Goal: Task Accomplishment & Management: Manage account settings

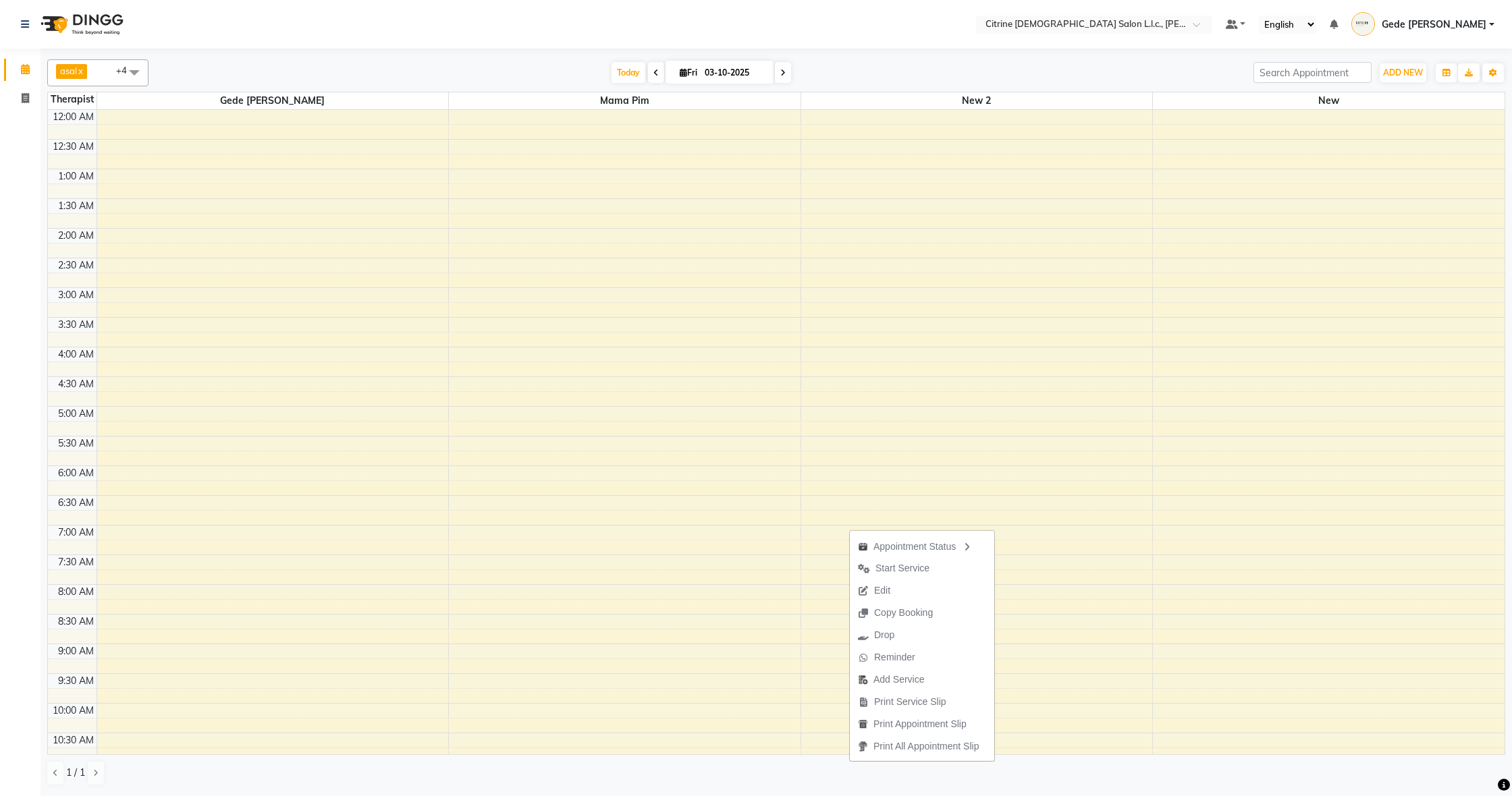
scroll to position [785, 0]
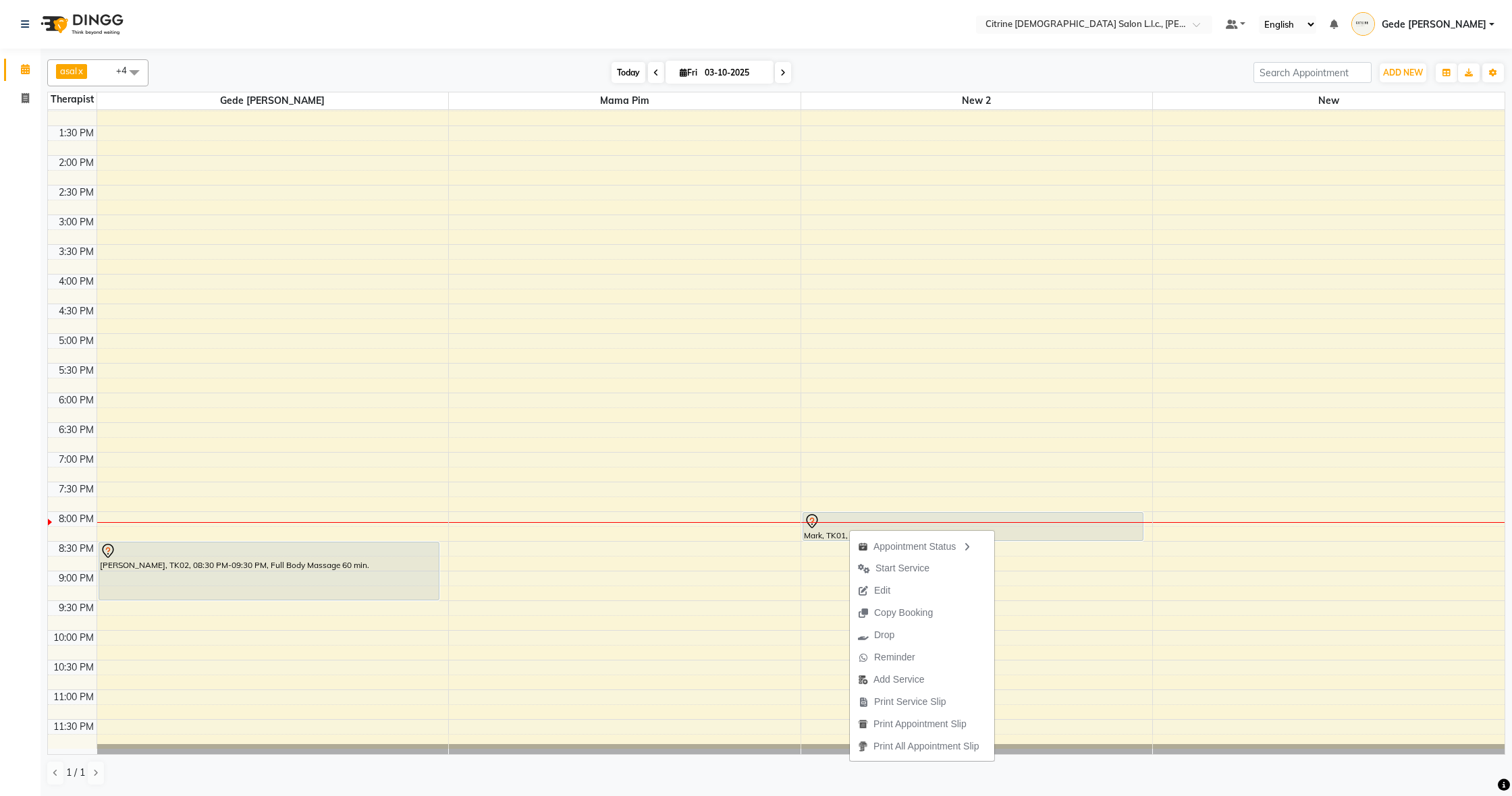
click at [631, 78] on span "Today" at bounding box center [629, 72] width 34 height 21
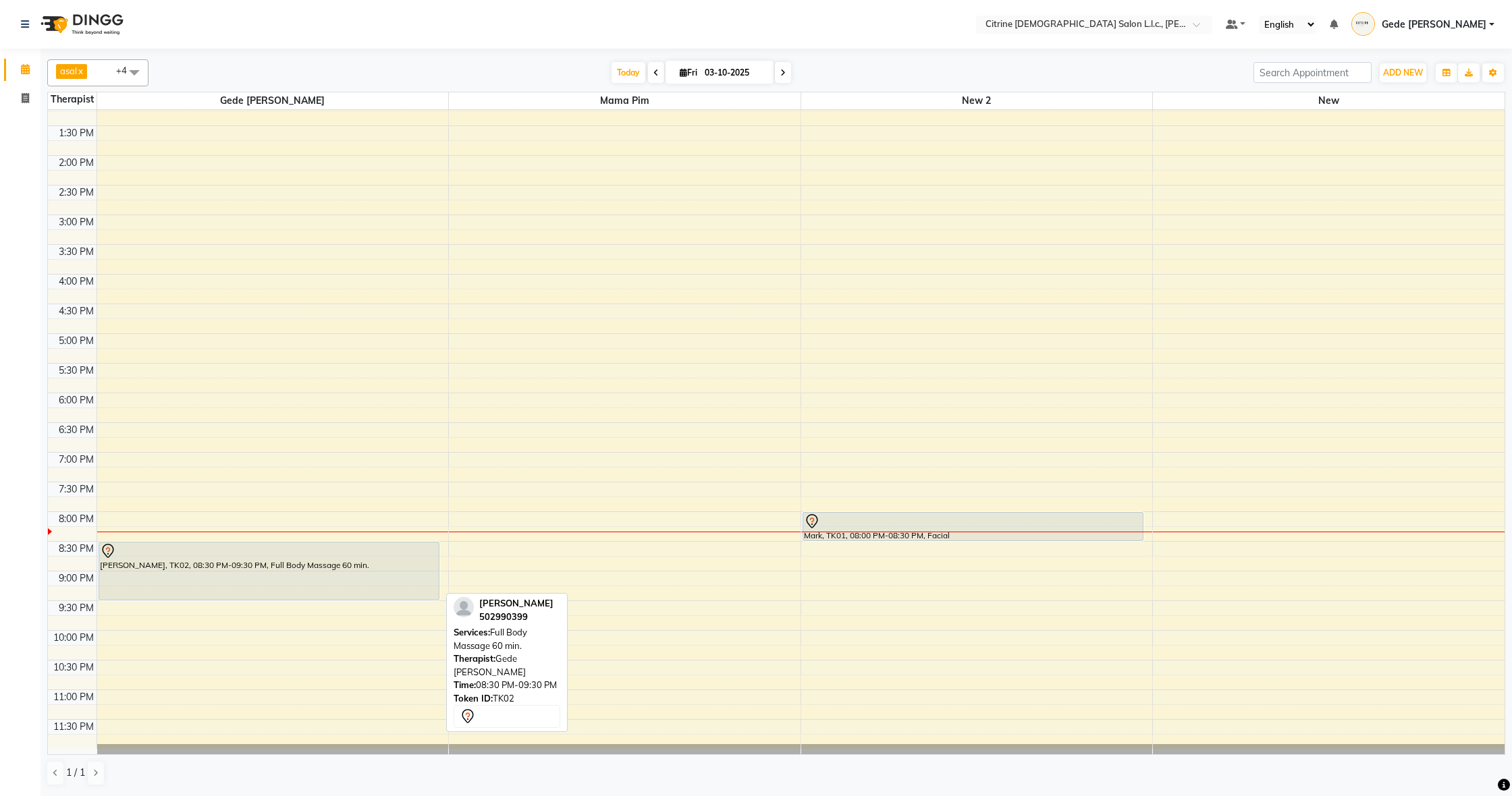
scroll to position [778, 0]
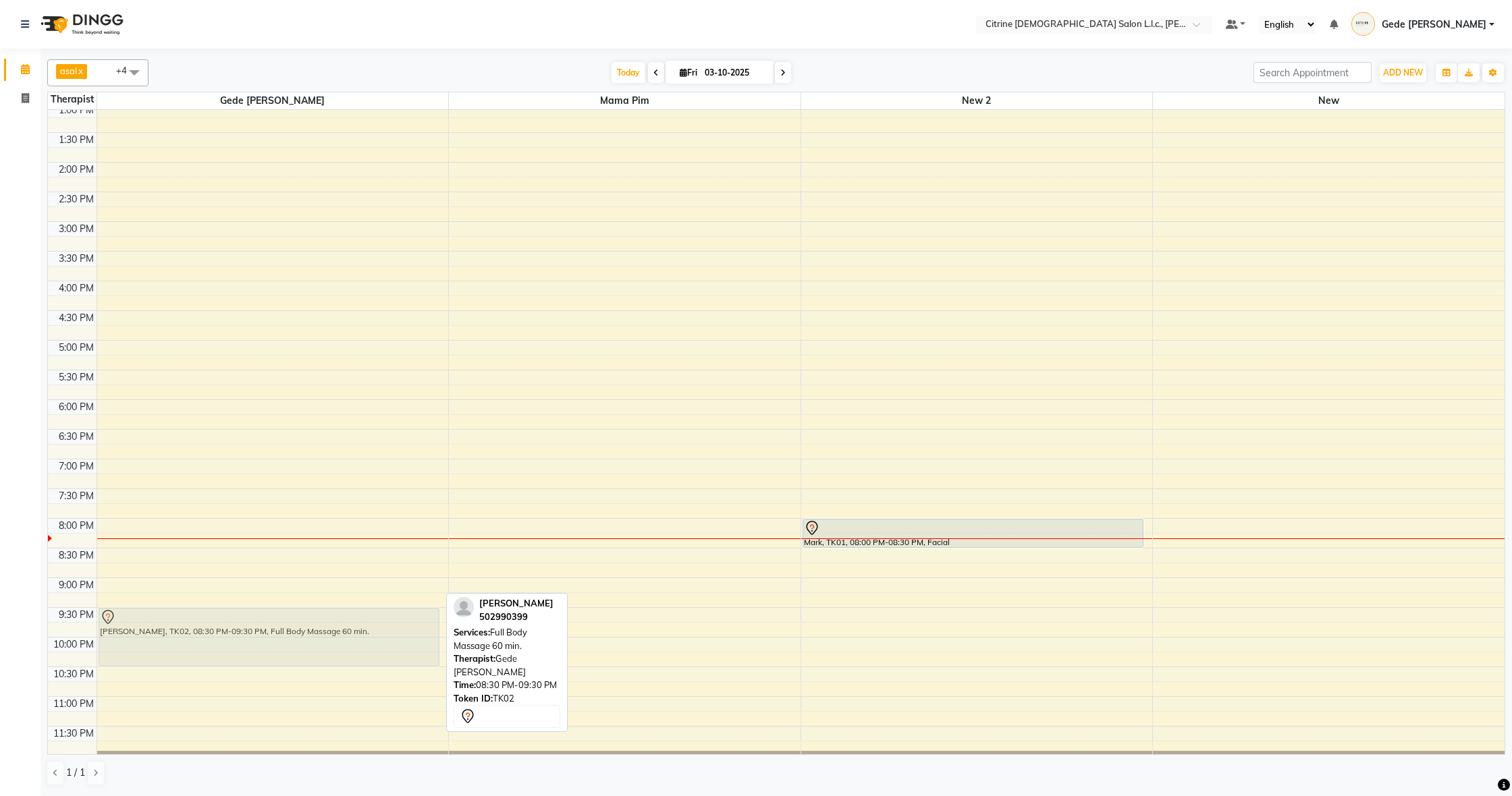
drag, startPoint x: 176, startPoint y: 583, endPoint x: 166, endPoint y: 642, distance: 59.8
click at [166, 642] on div "[PERSON_NAME], TK02, 08:30 PM-09:30 PM, Full Body Massage 60 min. [PERSON_NAME]…" at bounding box center [272, 43] width 351 height 1424
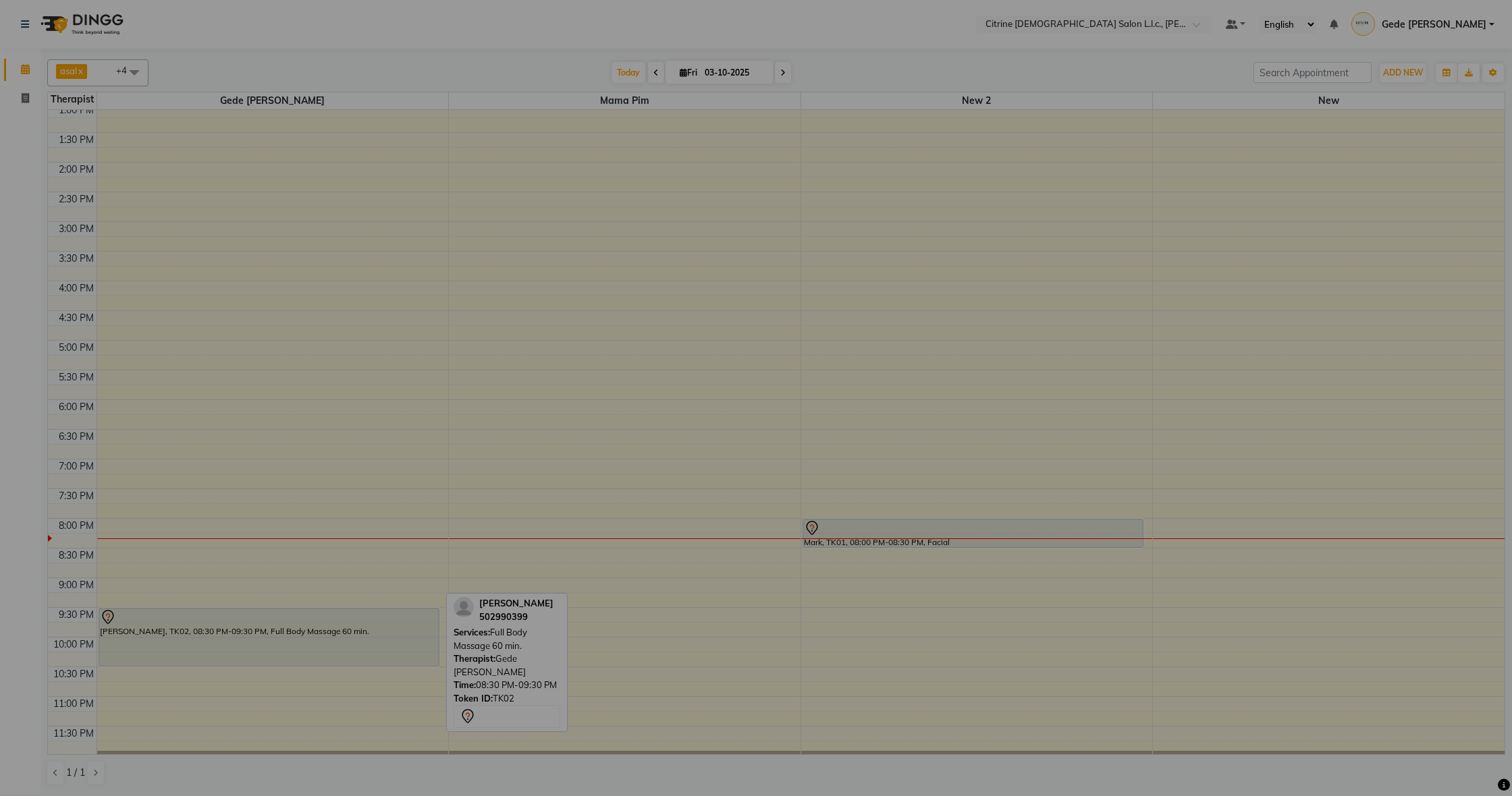
scroll to position [780, 0]
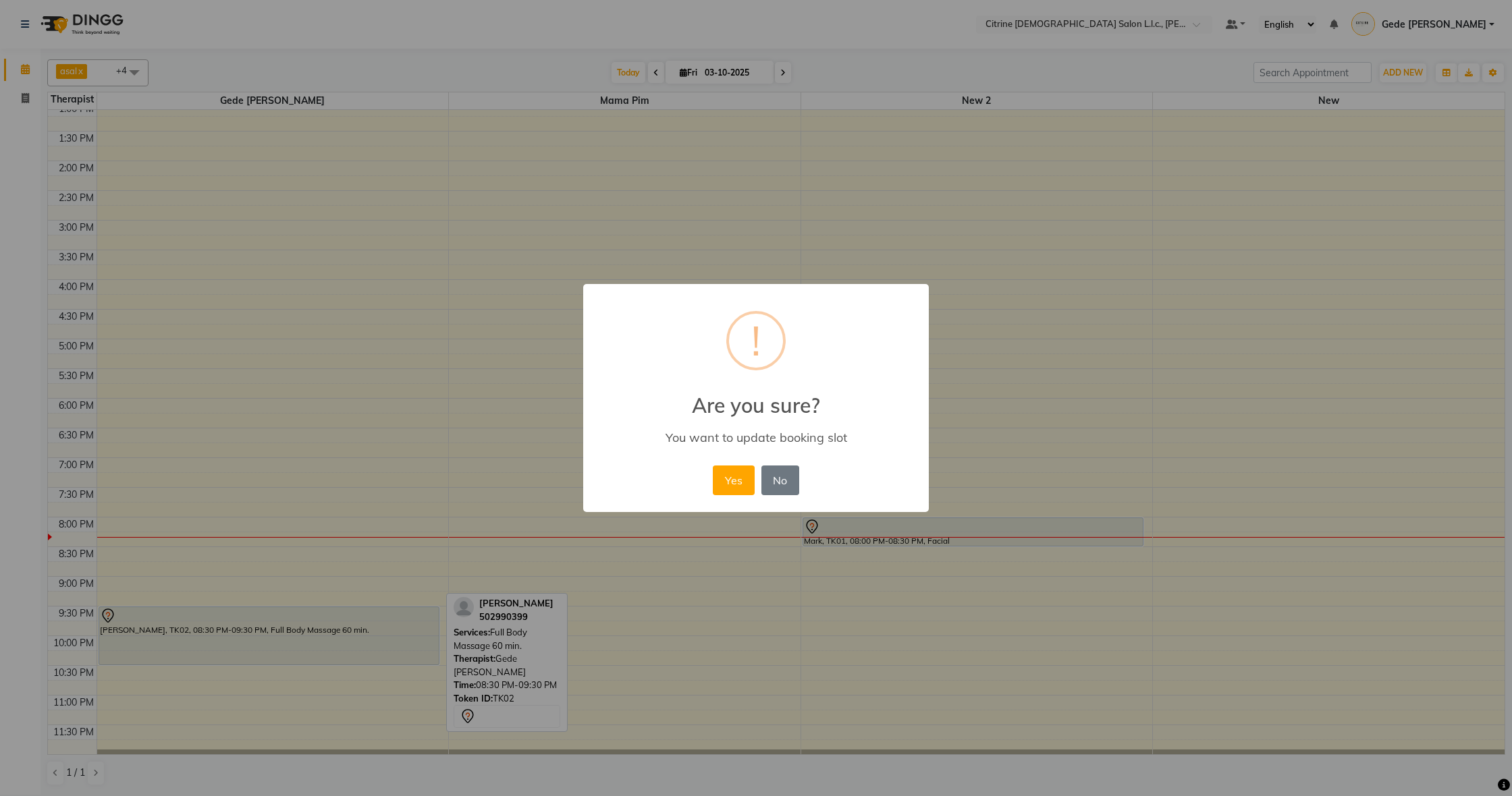
click at [737, 487] on button "Yes" at bounding box center [733, 480] width 41 height 30
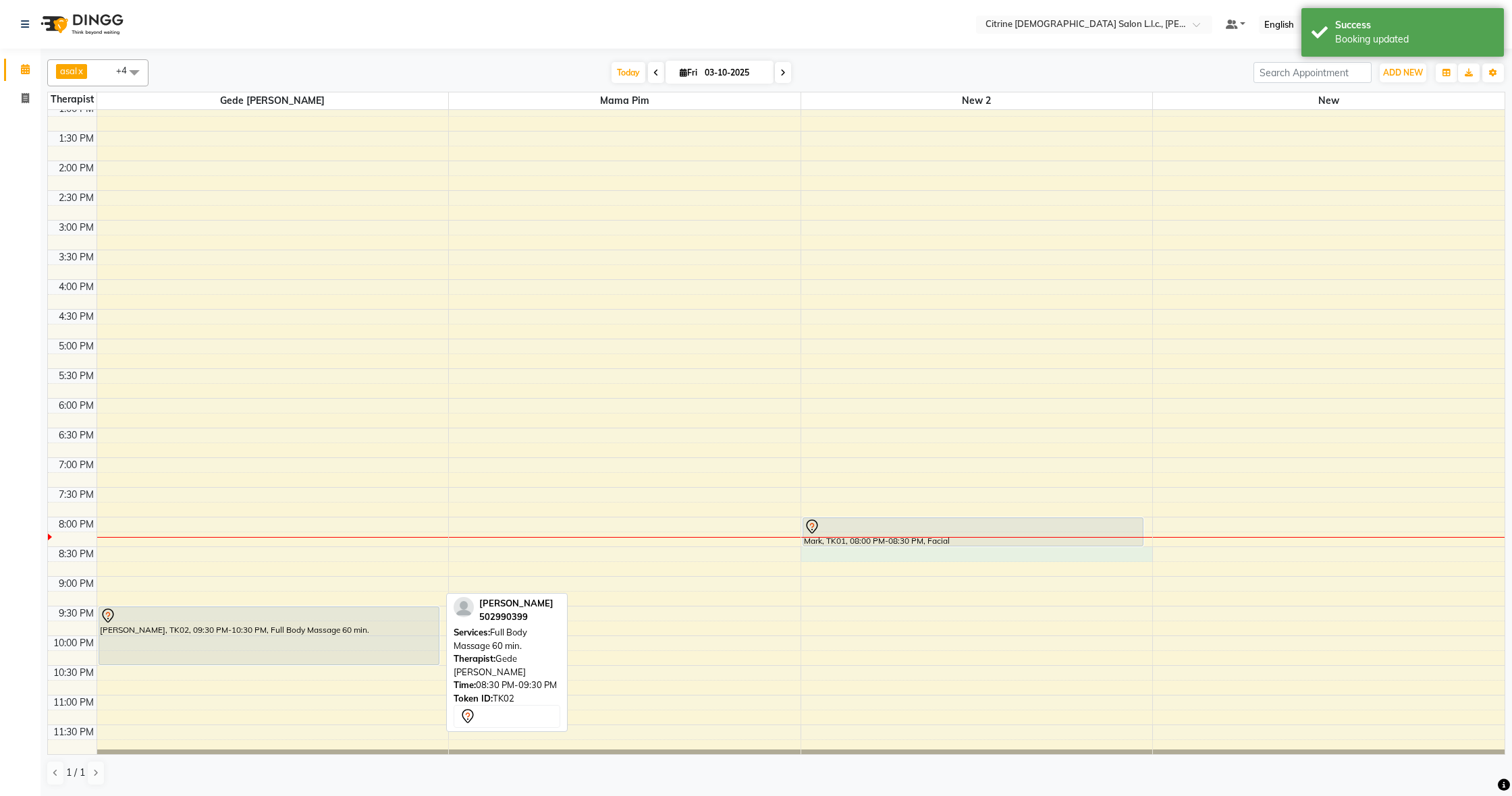
click at [841, 556] on div "12:00 AM 12:30 AM 1:00 AM 1:30 AM 2:00 AM 2:30 AM 3:00 AM 3:30 AM 4:00 AM 4:30 …" at bounding box center [777, 42] width 1457 height 1424
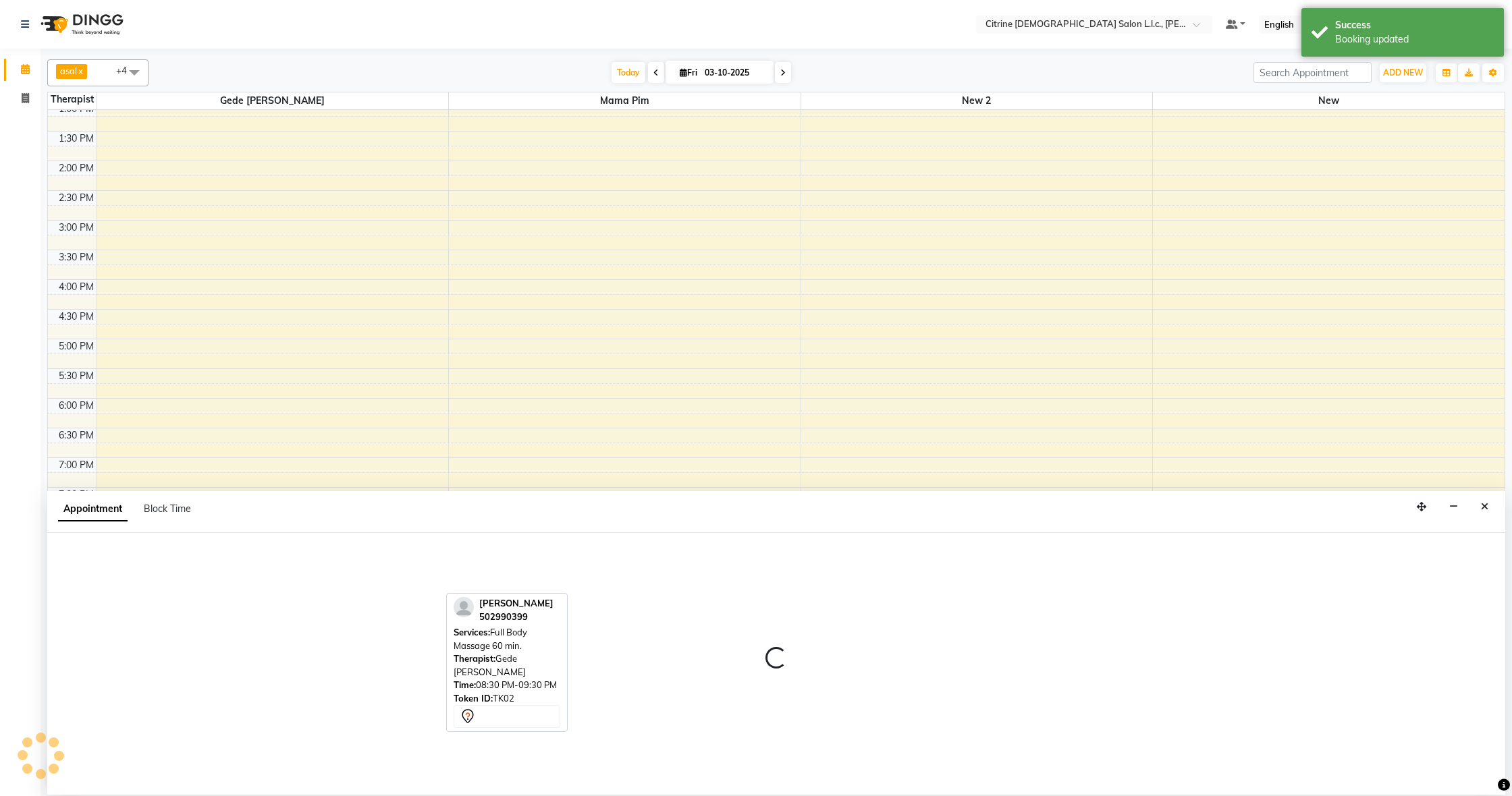
select select "88909"
select select "1230"
select select "tentative"
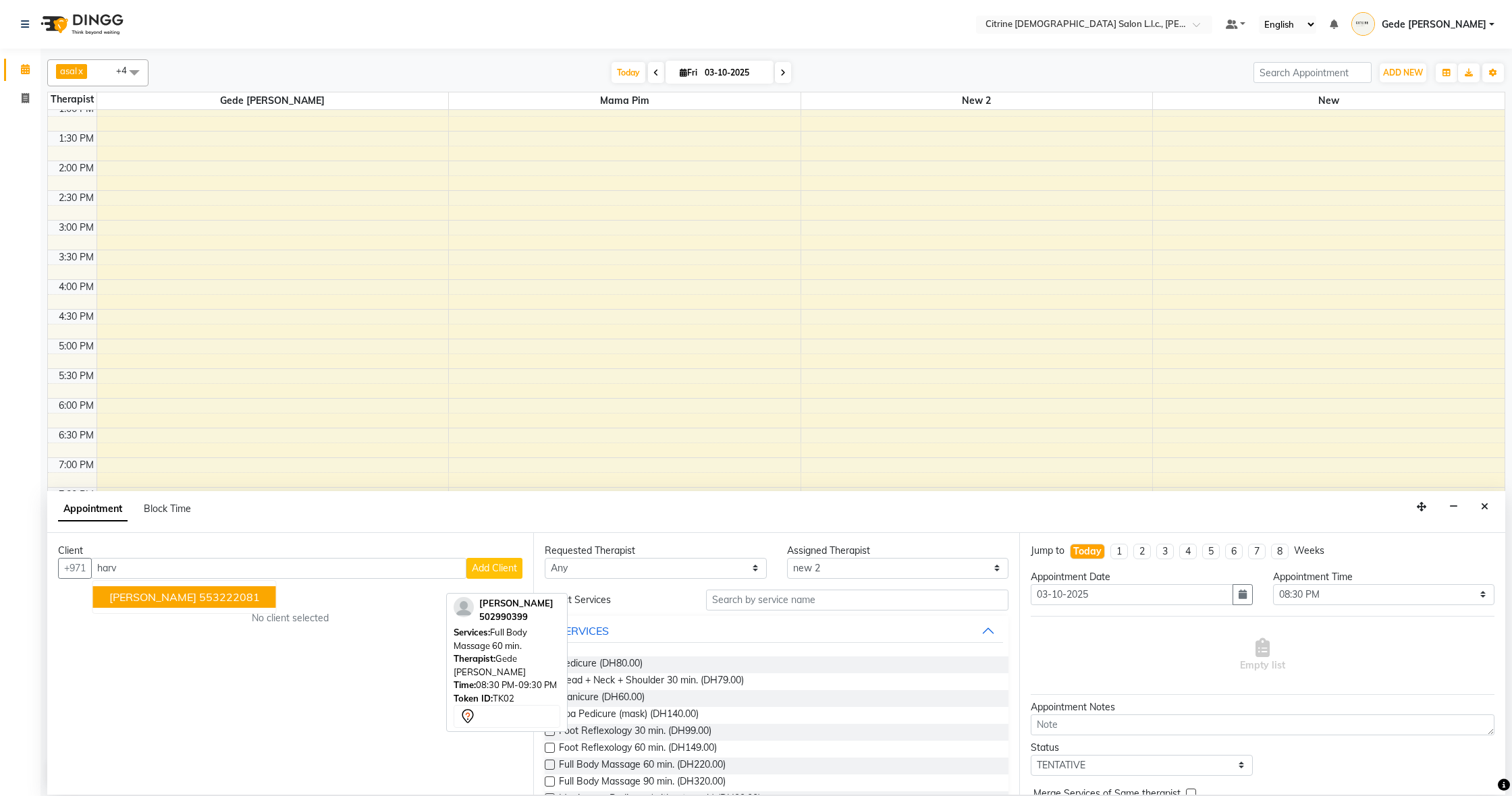
click at [140, 595] on span "[PERSON_NAME]" at bounding box center [153, 597] width 87 height 14
type input "553222081"
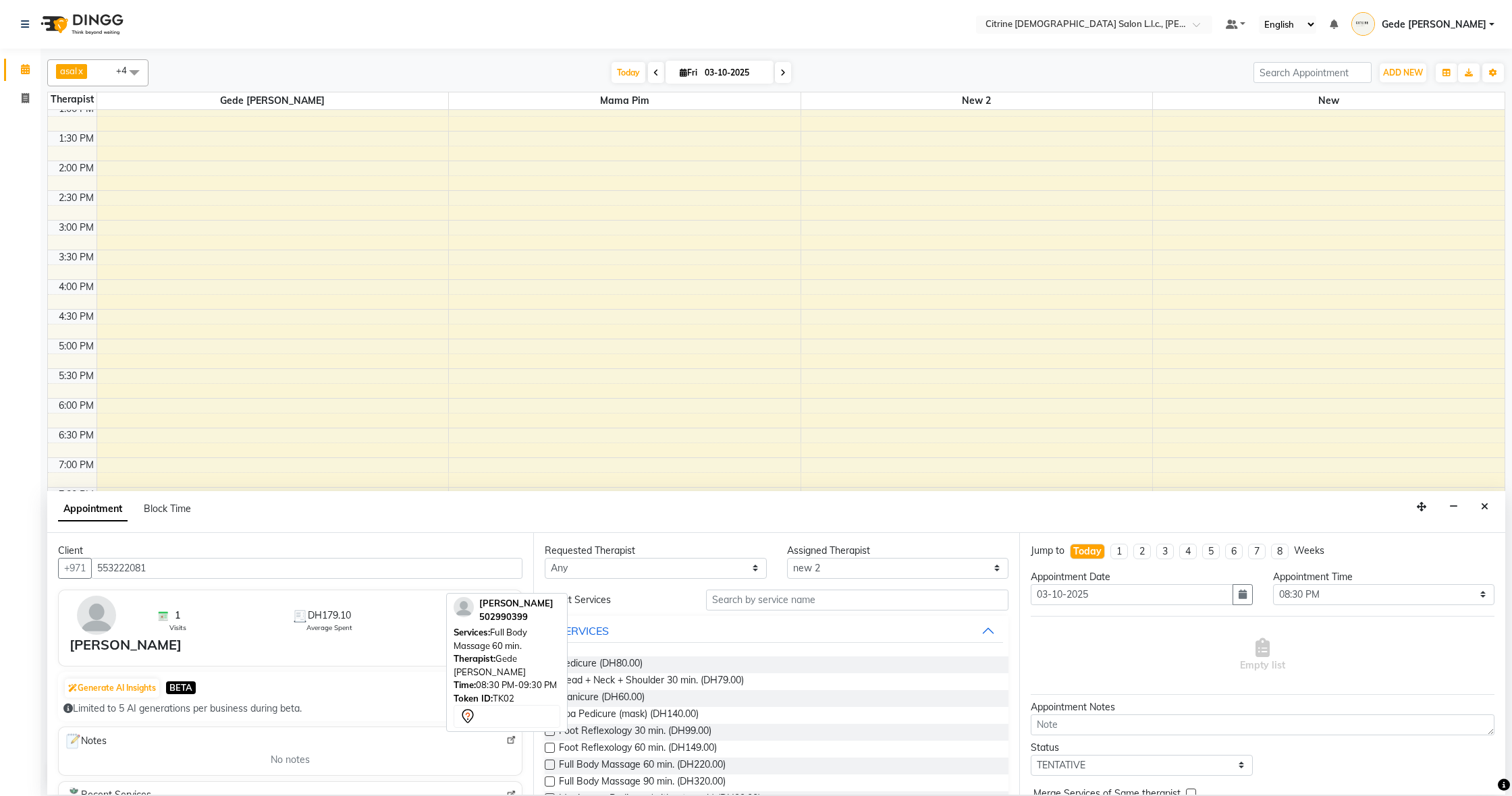
scroll to position [0, 0]
click at [732, 601] on input "text" at bounding box center [857, 600] width 302 height 21
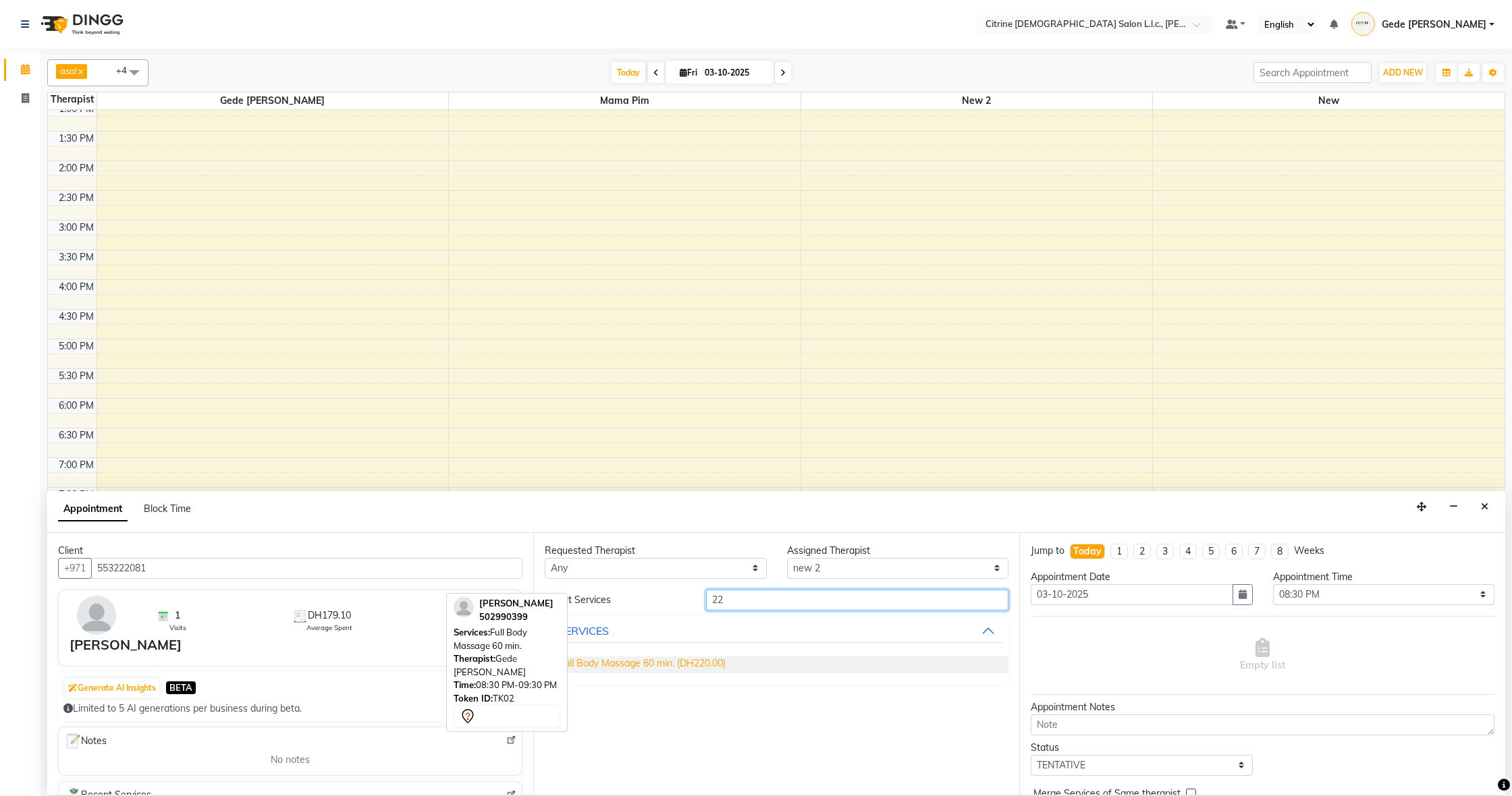
type input "22"
click at [668, 665] on span "Full Body Massage 60 min. (DH220.00)" at bounding box center [642, 664] width 167 height 17
checkbox input "false"
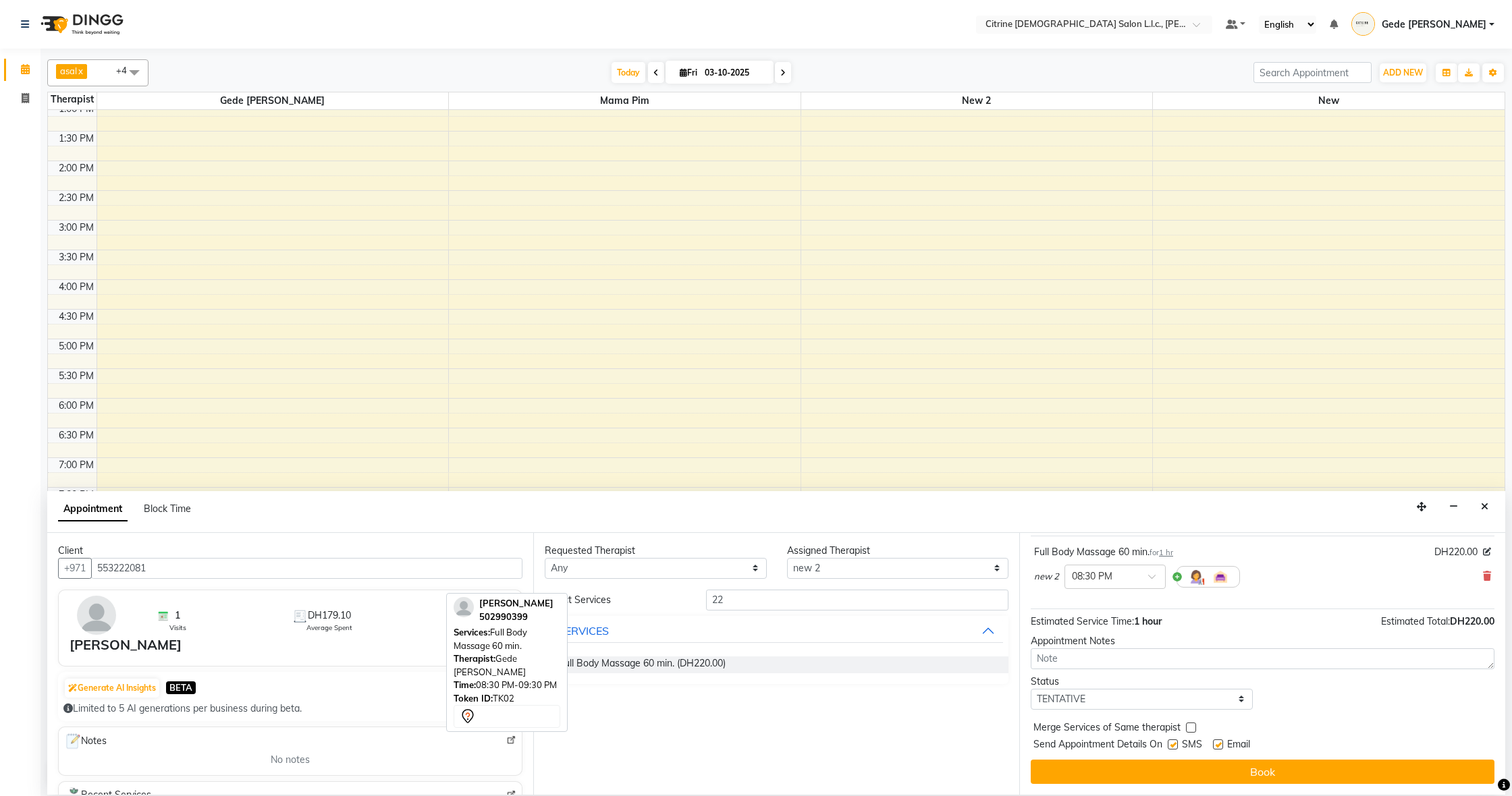
scroll to position [80, 0]
click at [1196, 769] on button "Book" at bounding box center [1262, 771] width 464 height 25
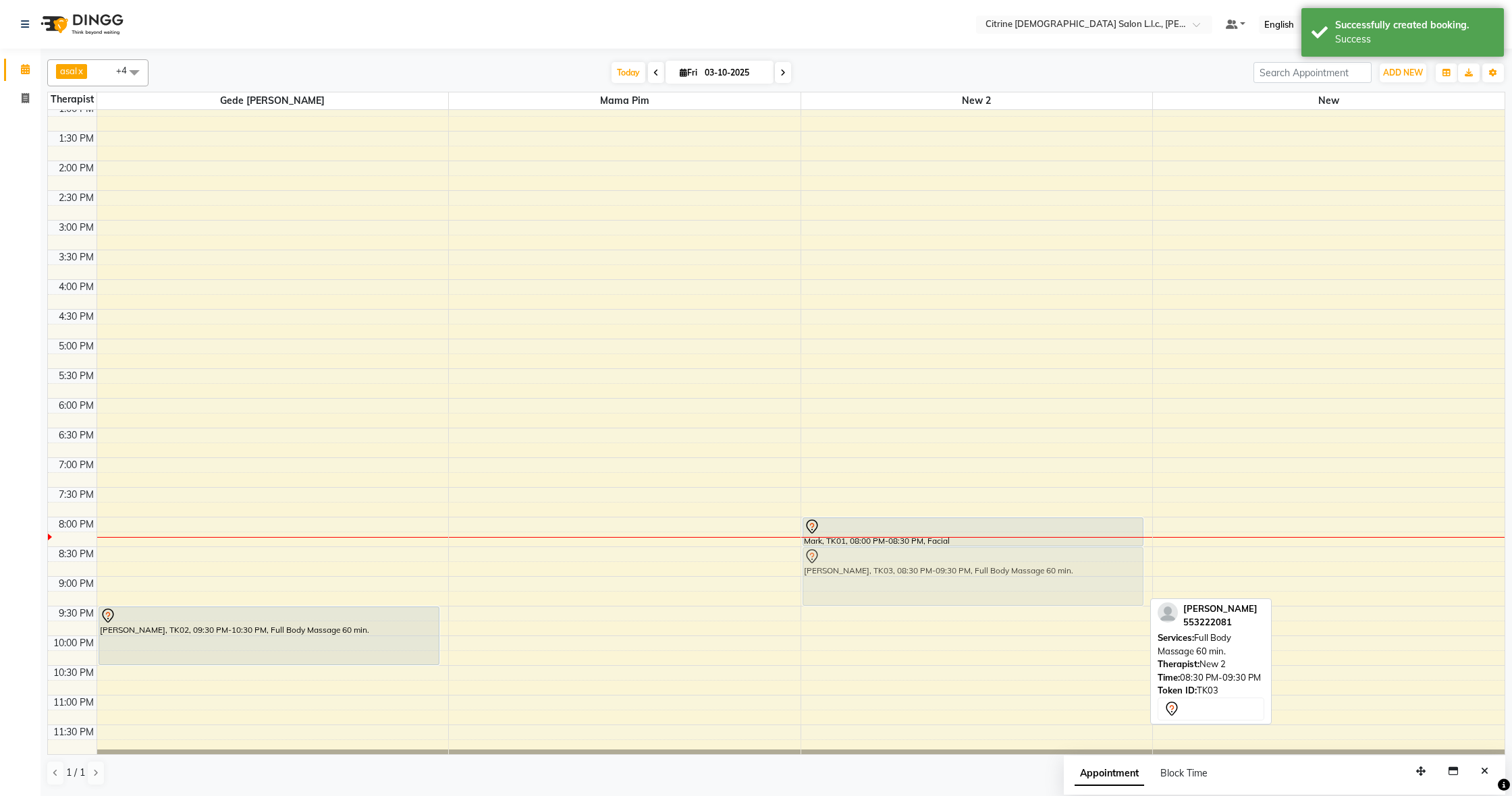
drag, startPoint x: 1031, startPoint y: 566, endPoint x: 1058, endPoint y: 571, distance: 27.5
click at [1058, 571] on div "Mark, TK01, 08:00 PM-08:30 PM, Facial [PERSON_NAME], TK03, 08:30 PM-09:30 PM, F…" at bounding box center [977, 42] width 351 height 1424
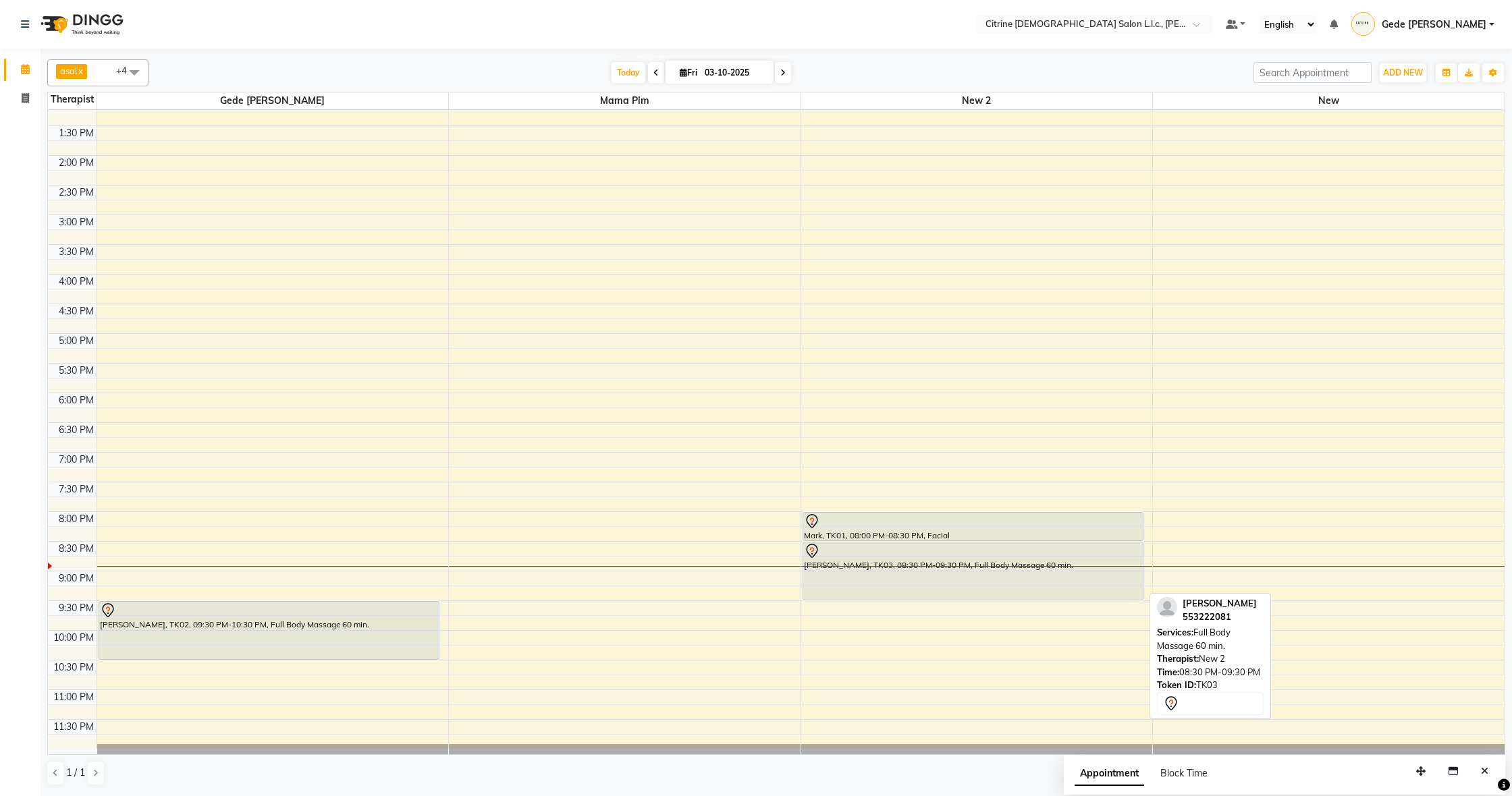
scroll to position [0, 0]
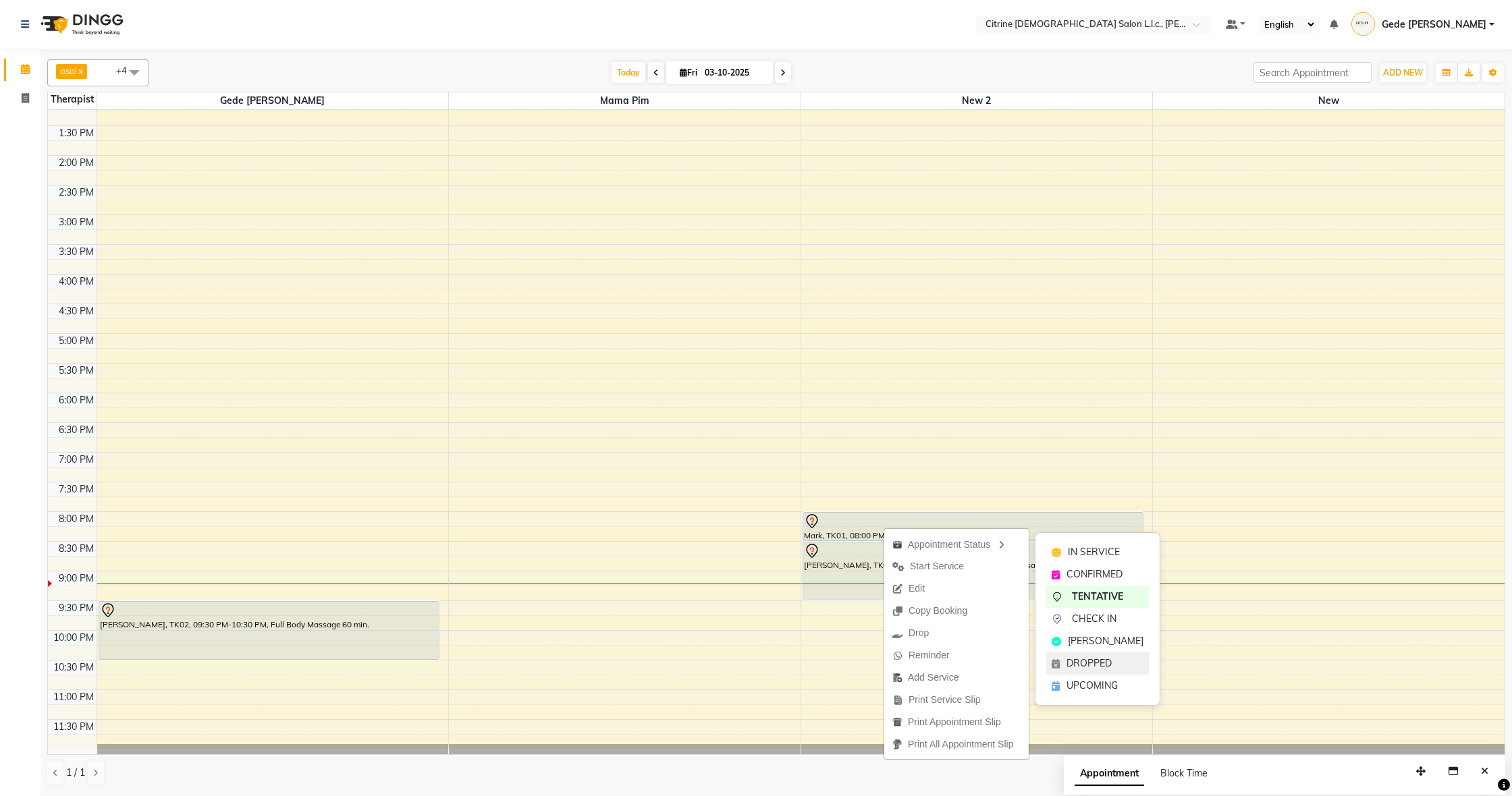
click at [1091, 661] on span "DROPPED" at bounding box center [1090, 663] width 45 height 14
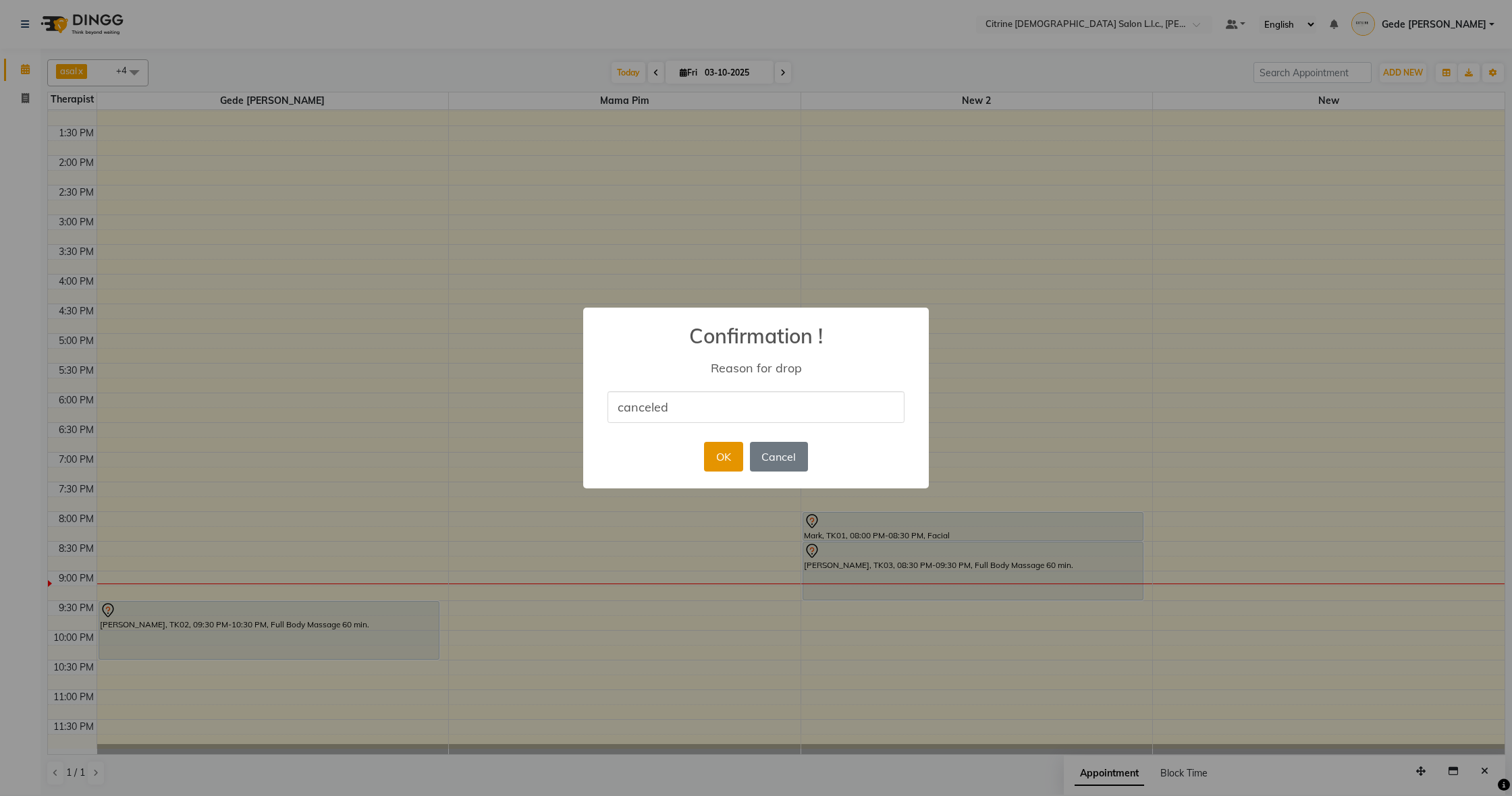
type input "canceled"
click at [731, 458] on button "OK" at bounding box center [722, 457] width 38 height 30
